Goal: Find specific page/section: Find specific page/section

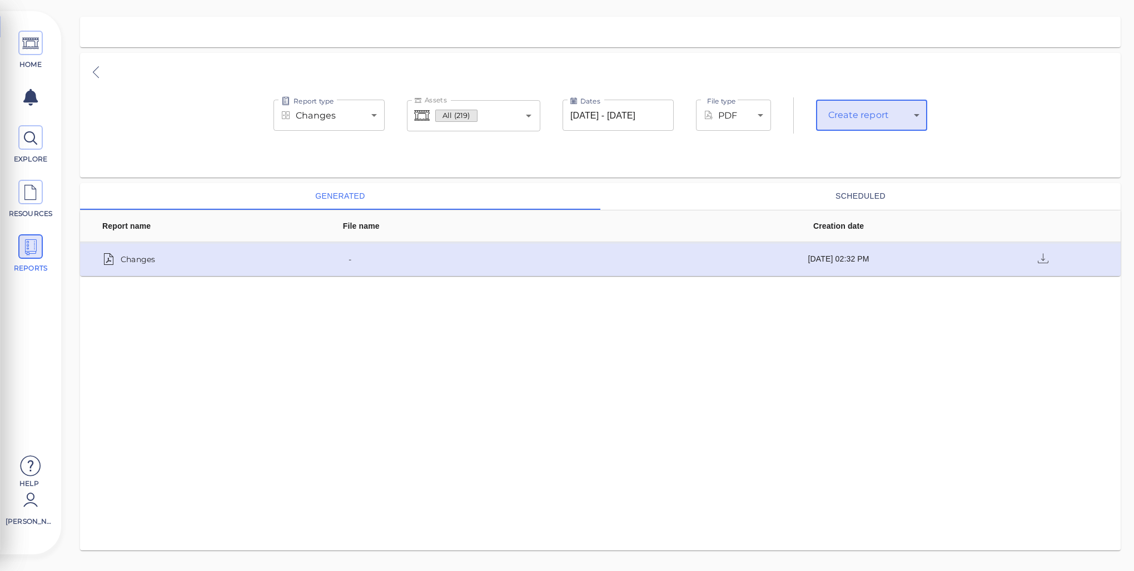
click at [514, 267] on td "-" at bounding box center [516, 259] width 391 height 34
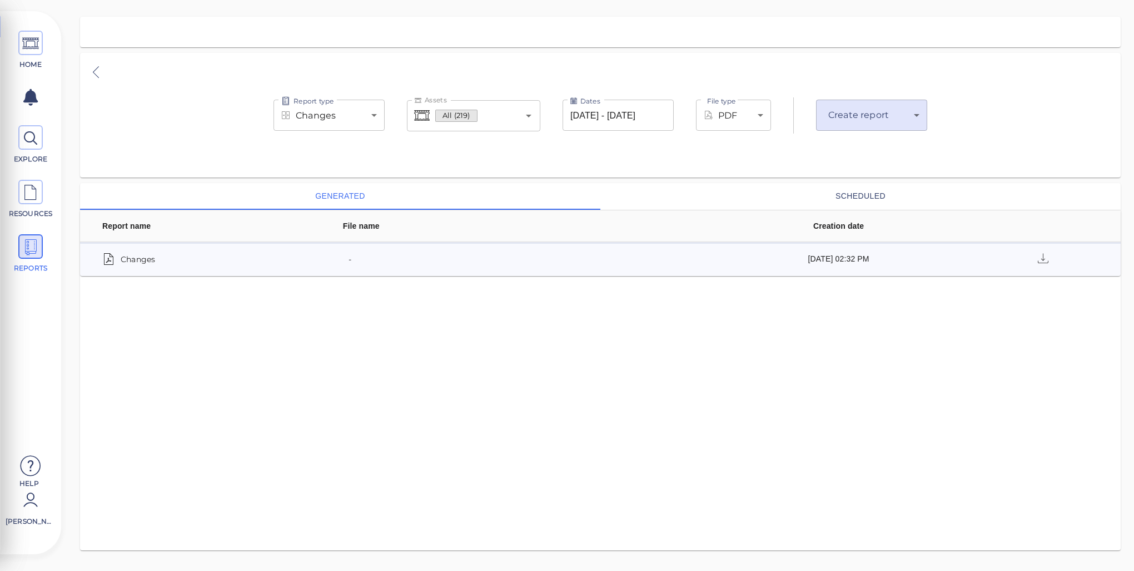
click at [684, 397] on div "generated scheduled Report name File name Creation date Changes - [DATE] 02:32 …" at bounding box center [600, 366] width 1041 height 367
click at [23, 192] on icon at bounding box center [30, 192] width 17 height 25
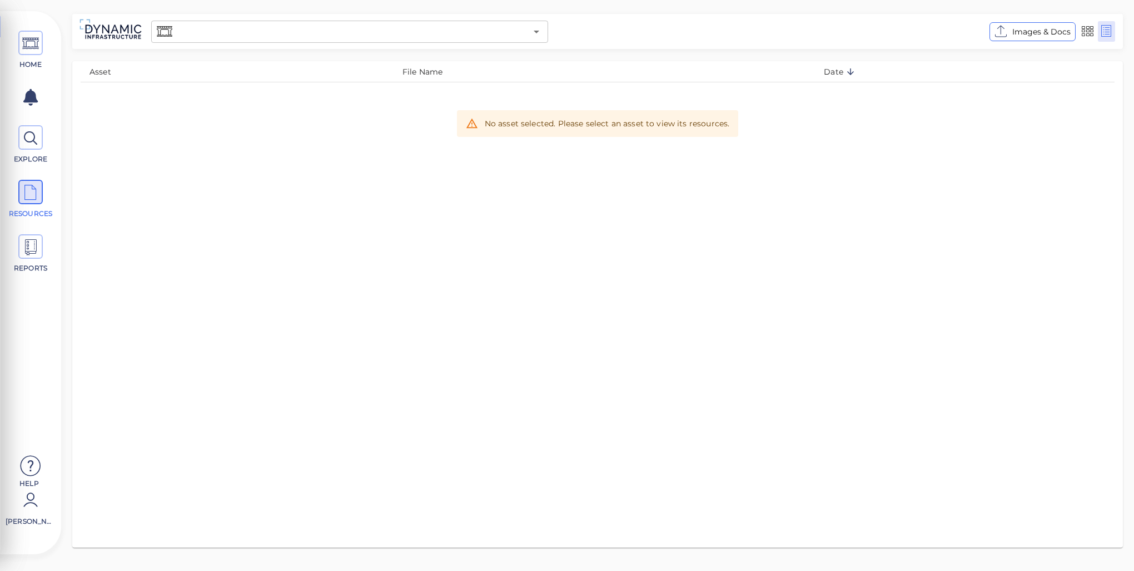
click at [259, 29] on input "text" at bounding box center [351, 32] width 352 height 16
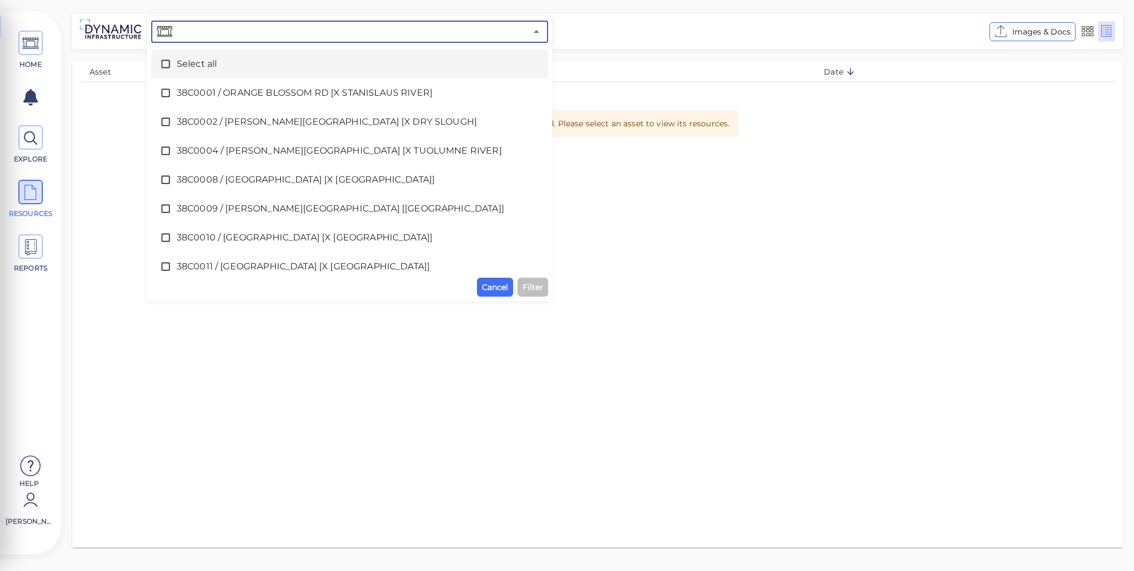
click at [180, 59] on span "Select all" at bounding box center [350, 63] width 346 height 13
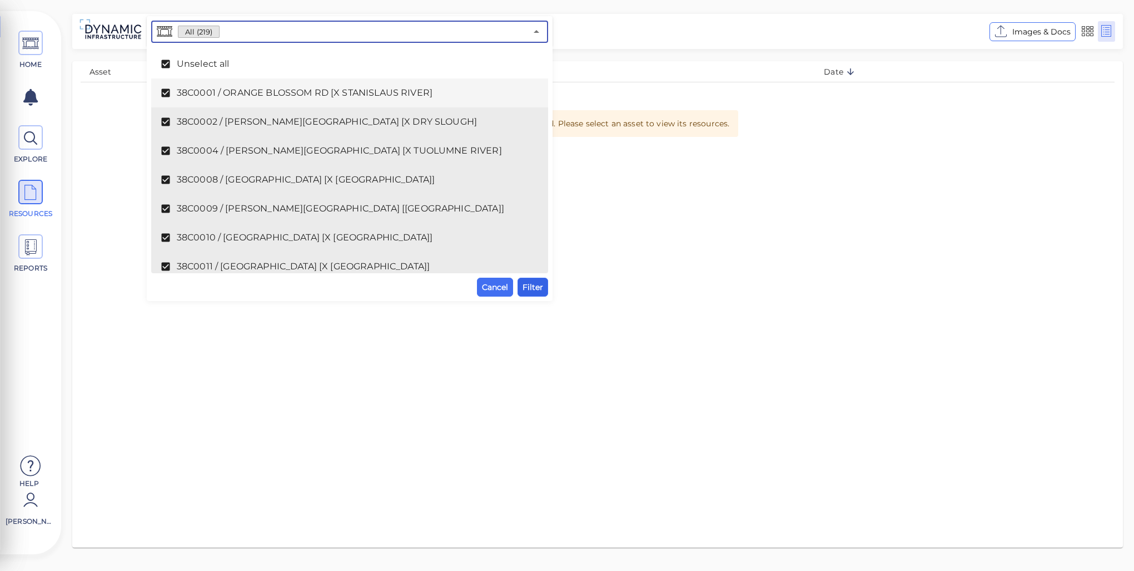
click at [528, 290] on span "Filter" at bounding box center [533, 286] width 21 height 13
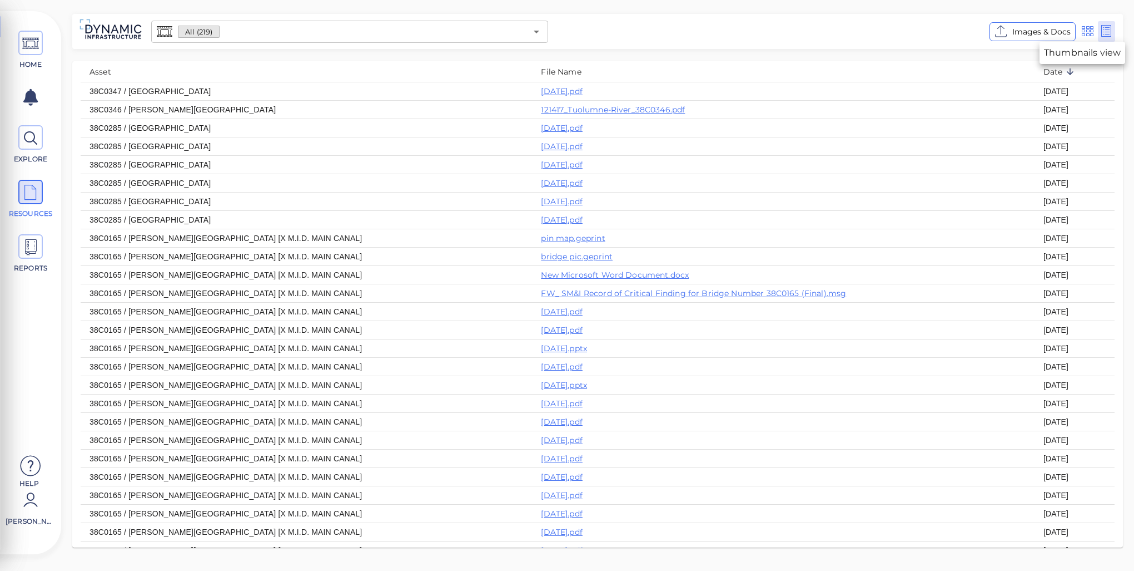
click at [1088, 32] on icon at bounding box center [1088, 31] width 14 height 17
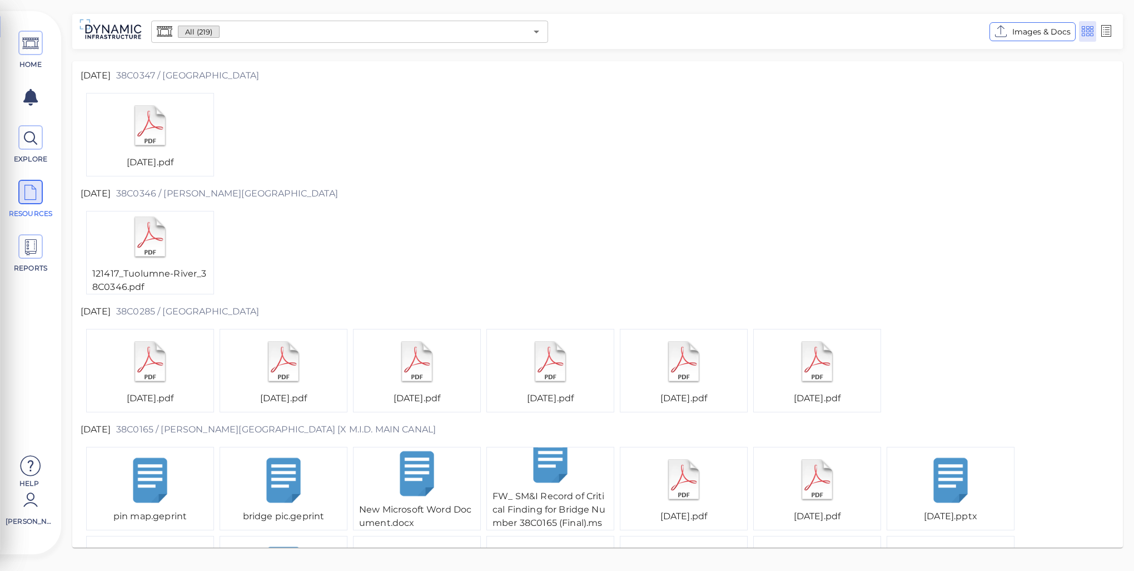
click at [1117, 31] on div "Images & Docs" at bounding box center [1054, 31] width 133 height 21
click at [1108, 32] on icon at bounding box center [1107, 31] width 14 height 17
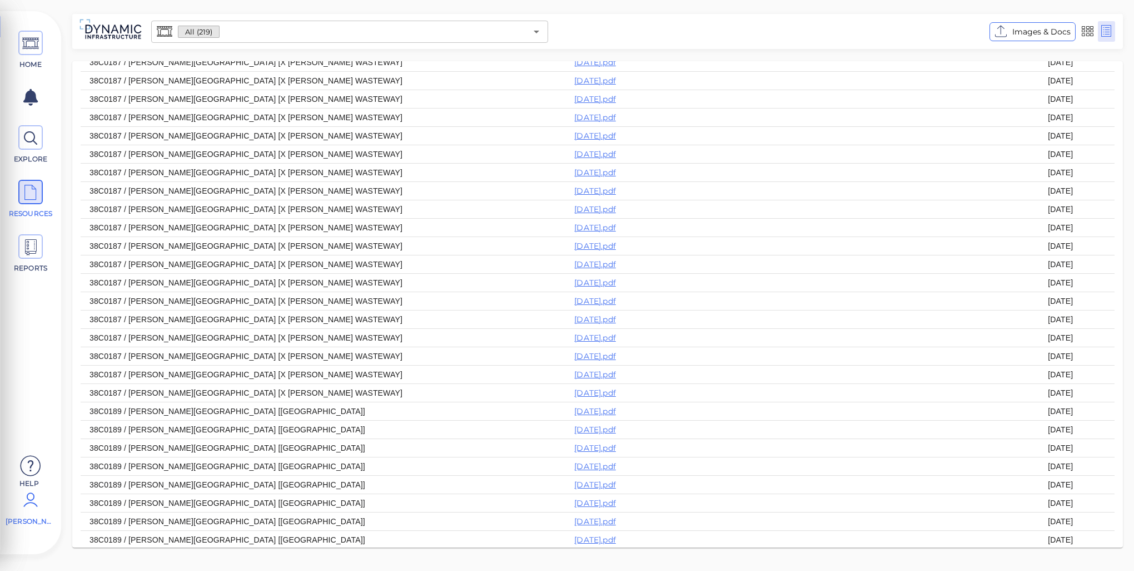
scroll to position [1117, 0]
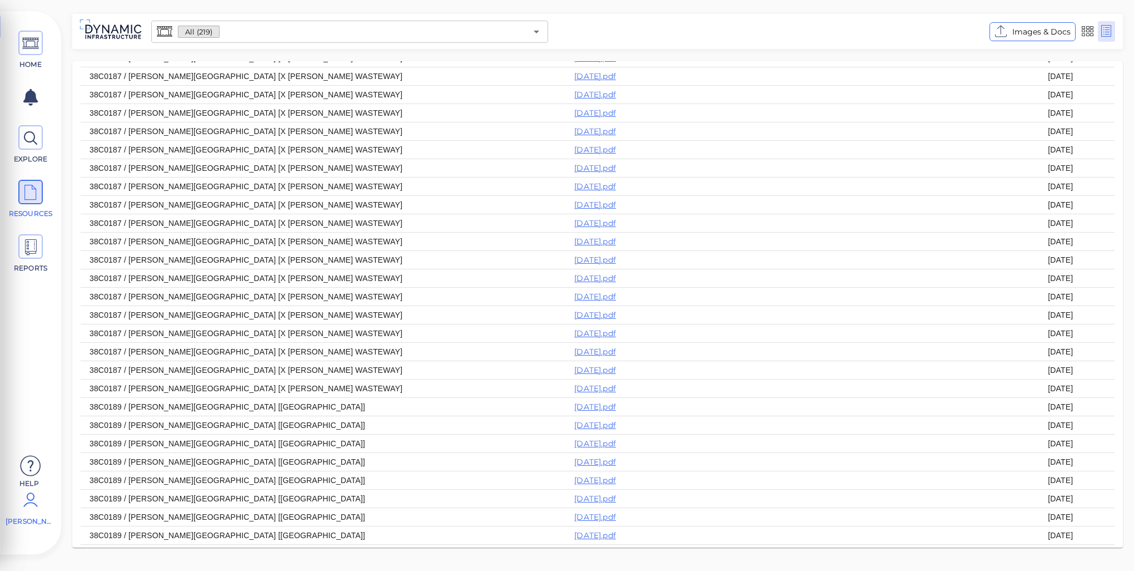
click at [29, 509] on icon at bounding box center [30, 499] width 22 height 33
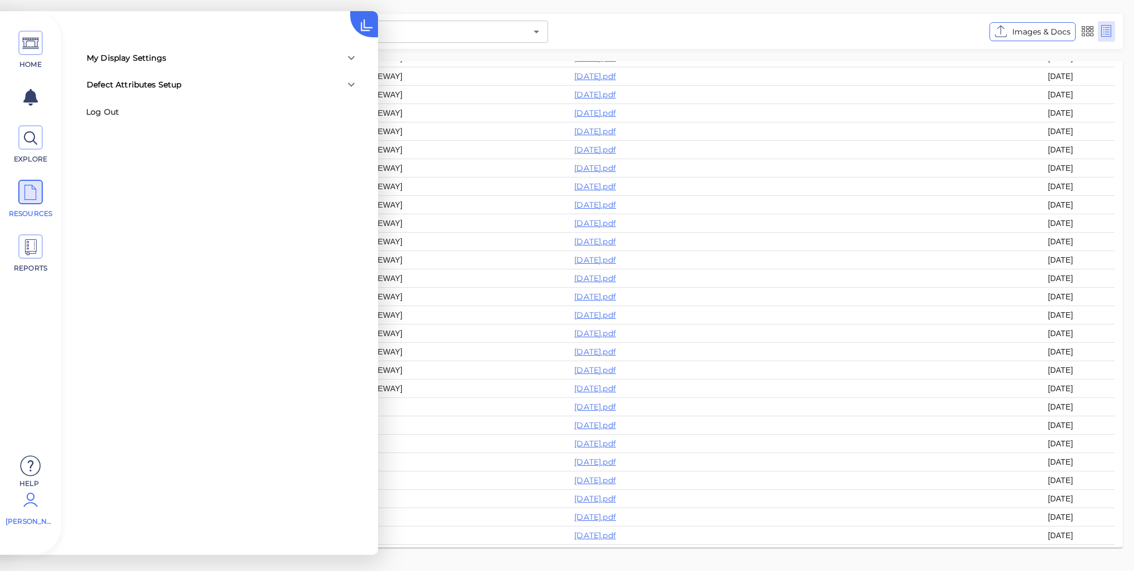
click at [29, 509] on icon at bounding box center [30, 499] width 22 height 33
click at [191, 66] on div "My Display Settings" at bounding box center [222, 57] width 289 height 27
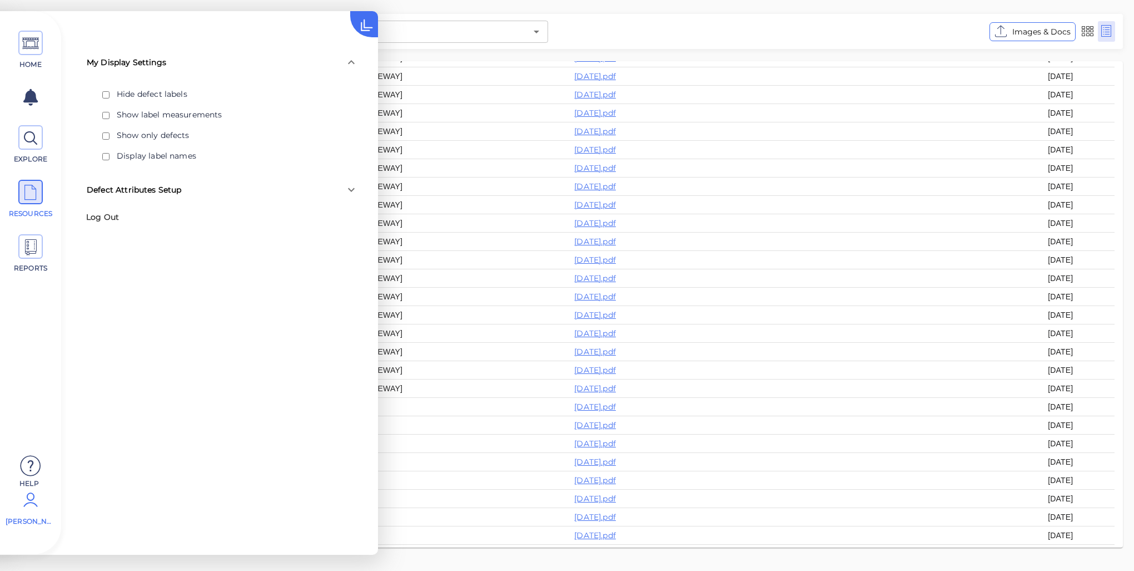
drag, startPoint x: 187, startPoint y: 62, endPoint x: 58, endPoint y: 268, distance: 243.0
click at [186, 62] on div "My Display Settings" at bounding box center [212, 63] width 251 height 12
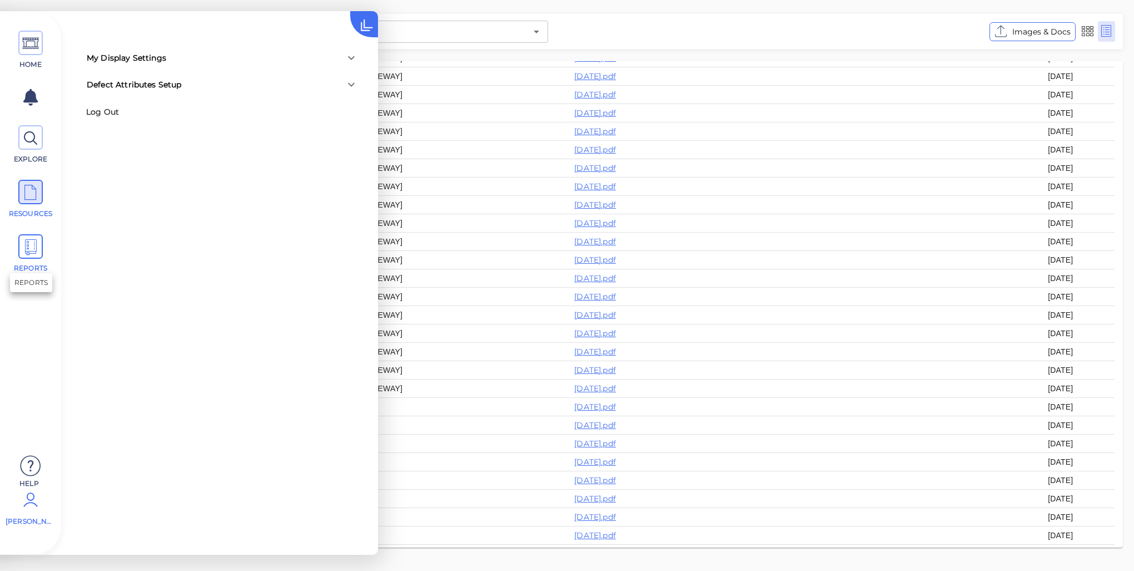
click at [34, 253] on icon at bounding box center [30, 247] width 17 height 25
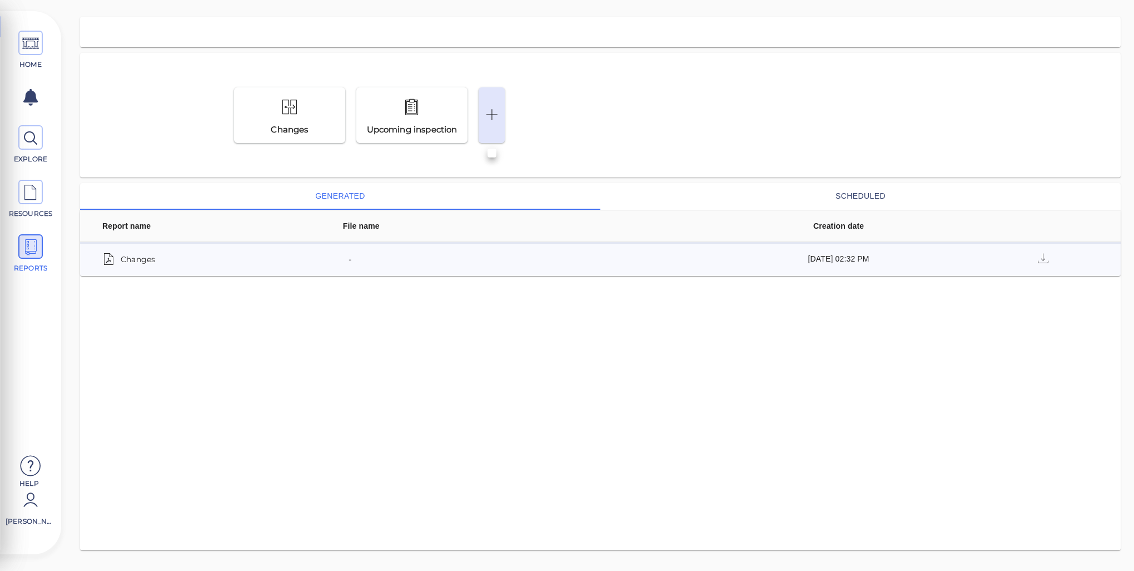
click at [504, 118] on div at bounding box center [492, 115] width 26 height 56
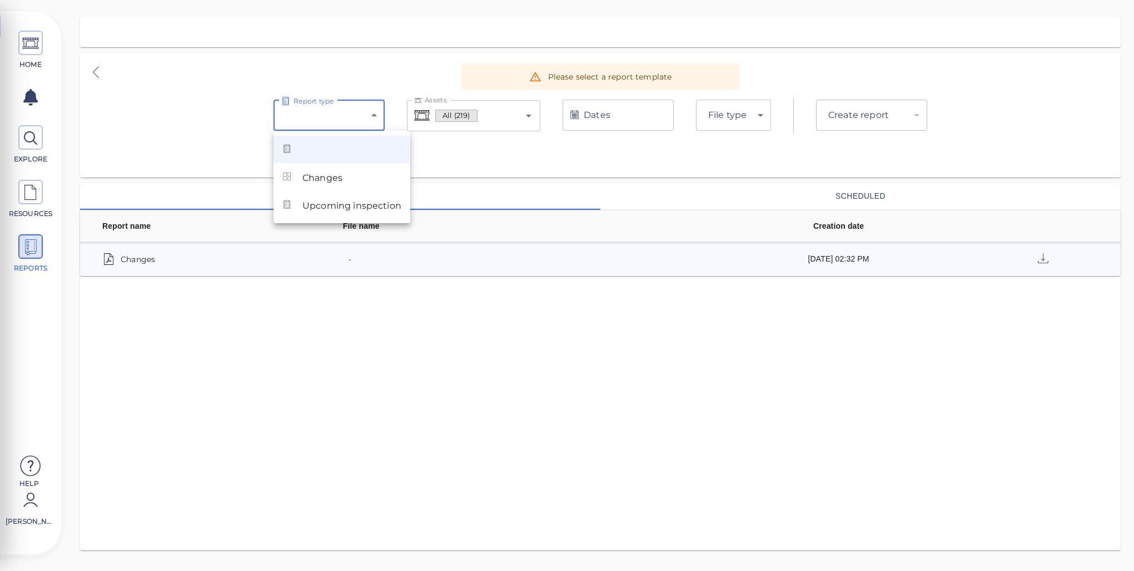
click at [358, 0] on body "This app is not optimized for mobile screens. Please access using a desktop or …" at bounding box center [567, 0] width 1134 height 0
click at [561, 151] on div at bounding box center [567, 285] width 1134 height 571
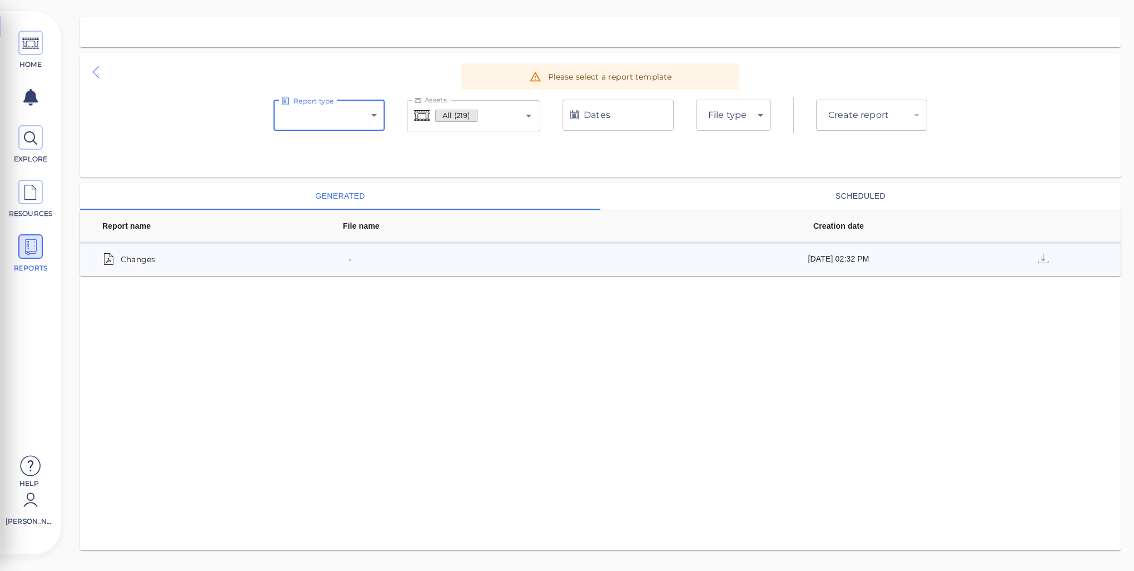
click at [86, 67] on button at bounding box center [96, 72] width 21 height 18
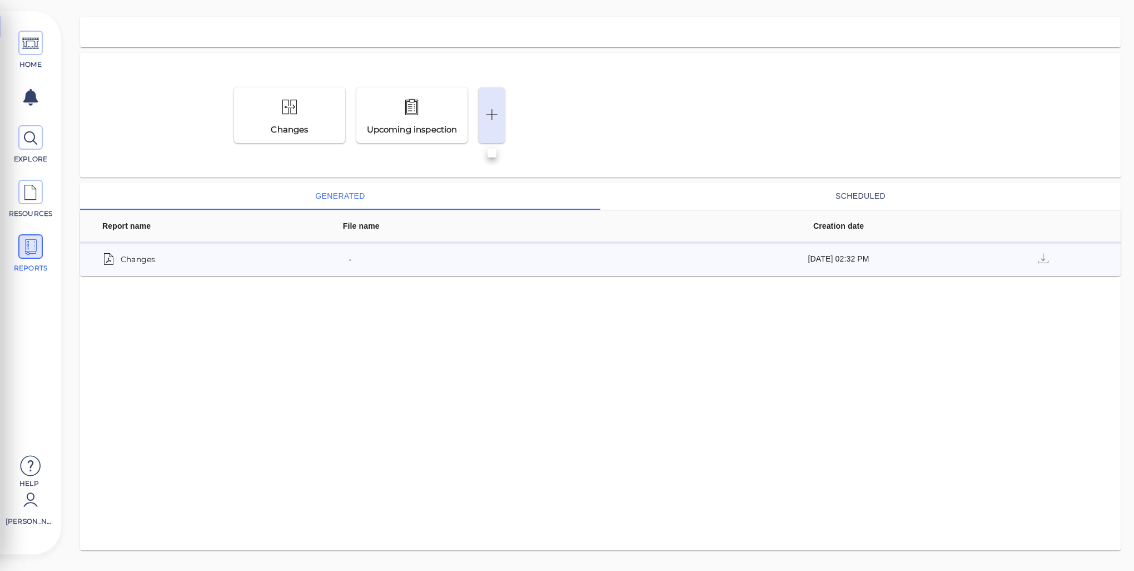
click at [487, 102] on icon at bounding box center [491, 115] width 17 height 26
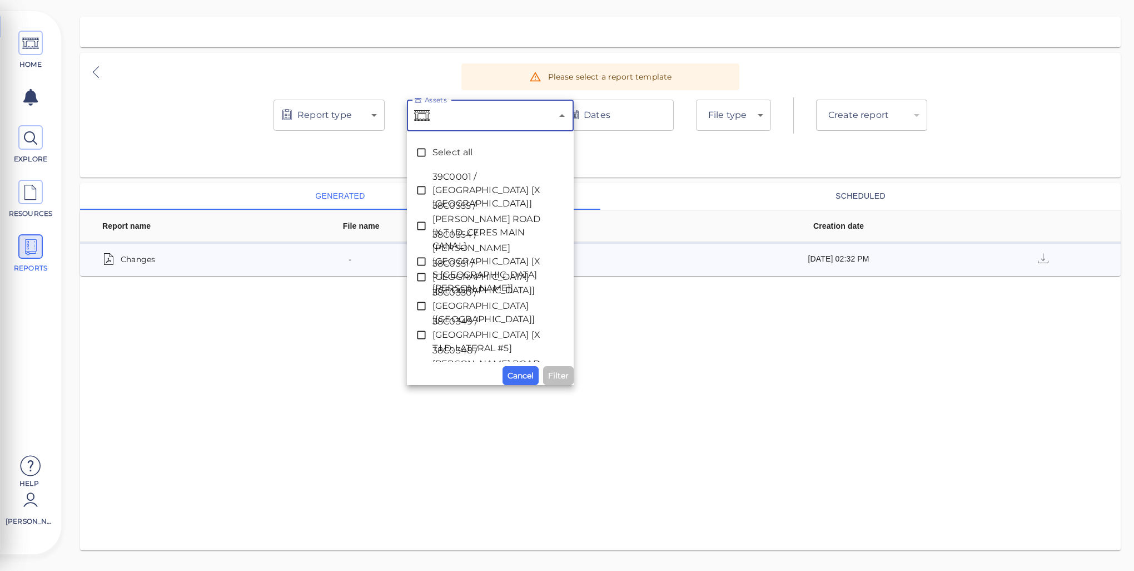
click at [505, 113] on input "Assets" at bounding box center [492, 115] width 120 height 21
click at [739, 0] on body "This app is not optimized for mobile screens. Please access using a desktop or …" at bounding box center [567, 0] width 1134 height 0
click at [143, 98] on div at bounding box center [567, 285] width 1134 height 571
click at [34, 141] on icon at bounding box center [30, 138] width 17 height 25
